Goal: Find specific page/section: Find specific page/section

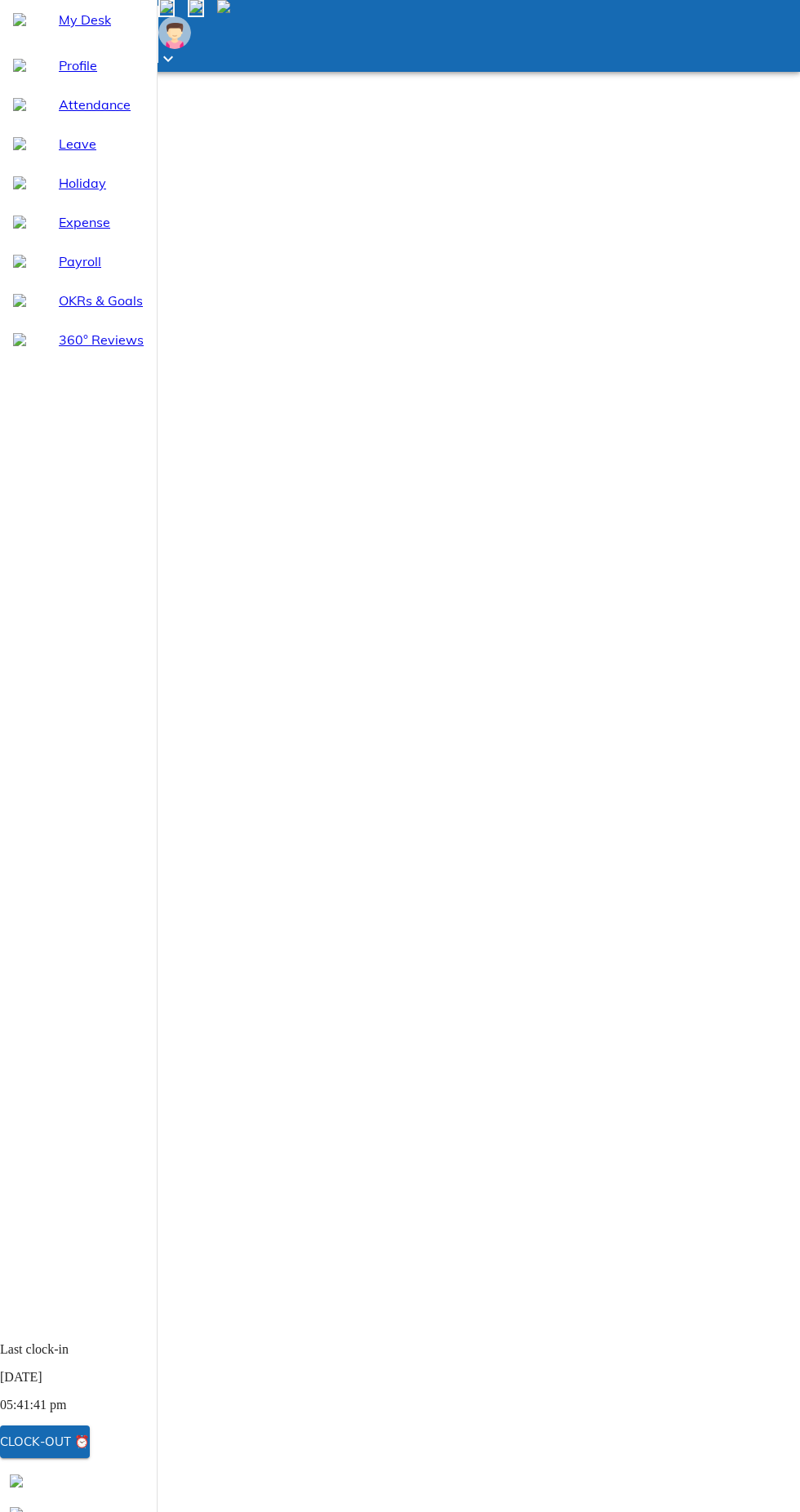
select select "9"
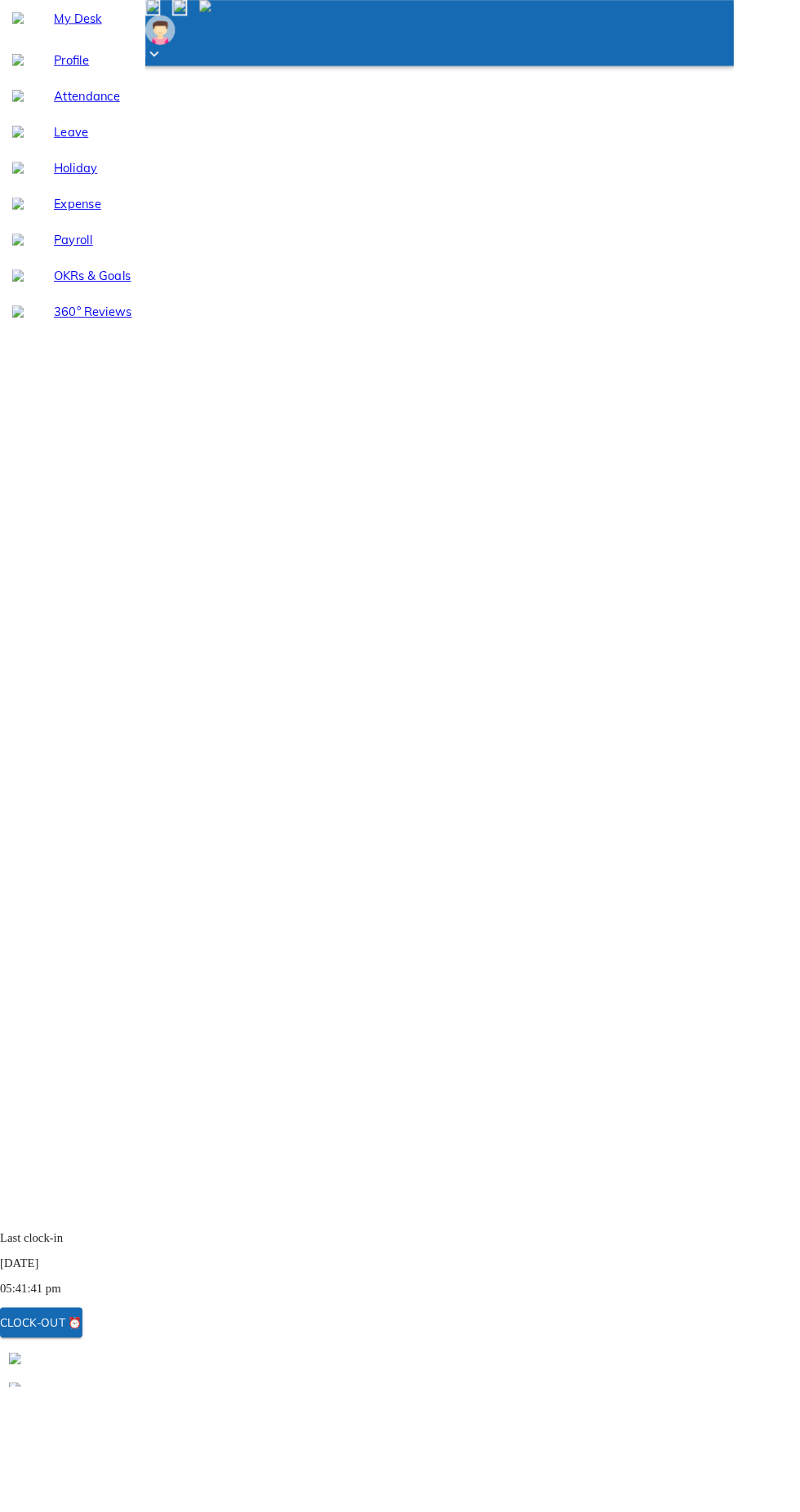
click at [102, 192] on span "Holiday" at bounding box center [101, 182] width 85 height 19
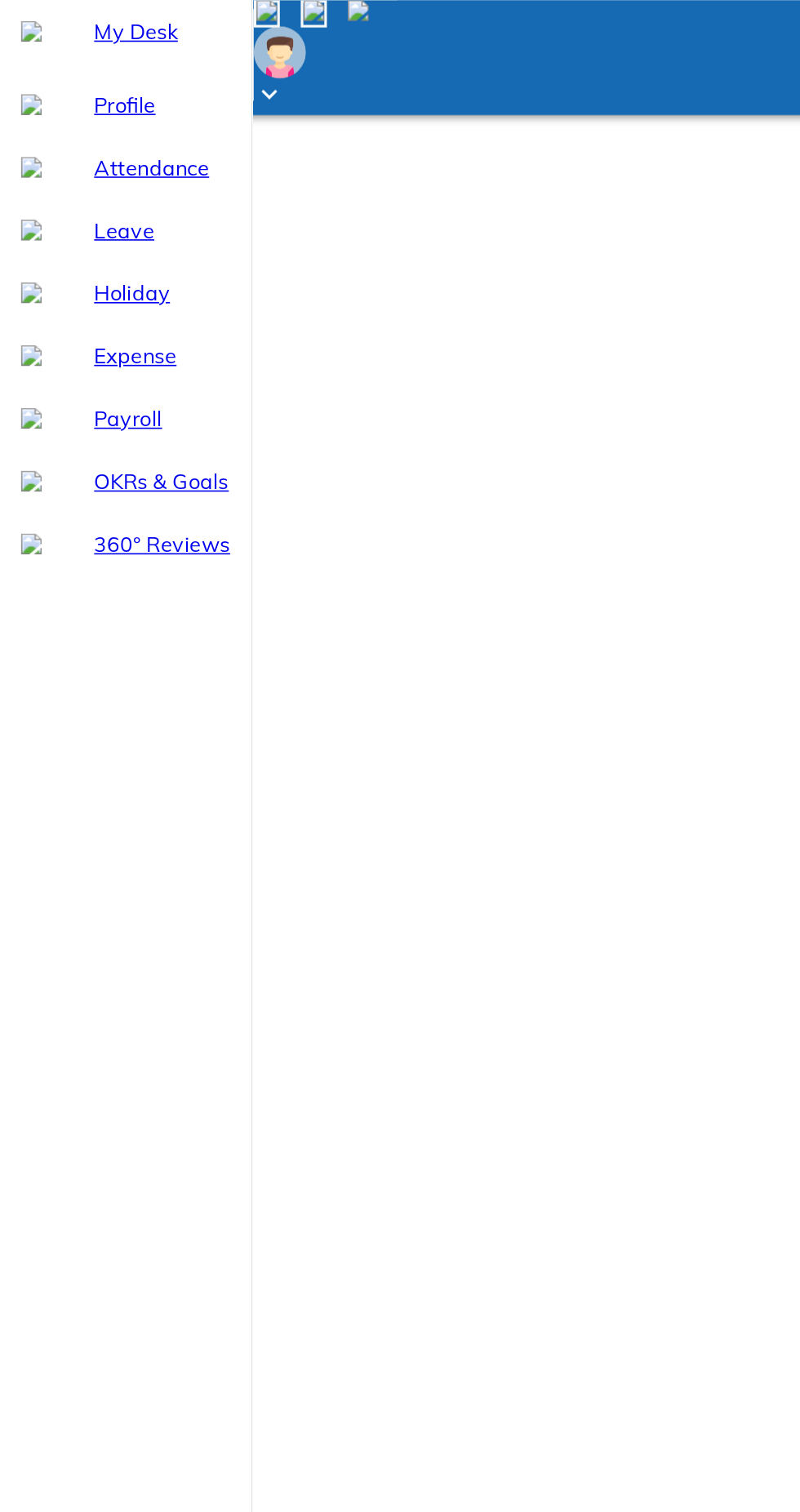
click at [89, 115] on span "Attendance" at bounding box center [101, 104] width 85 height 19
select select "9"
